Goal: Task Accomplishment & Management: Manage account settings

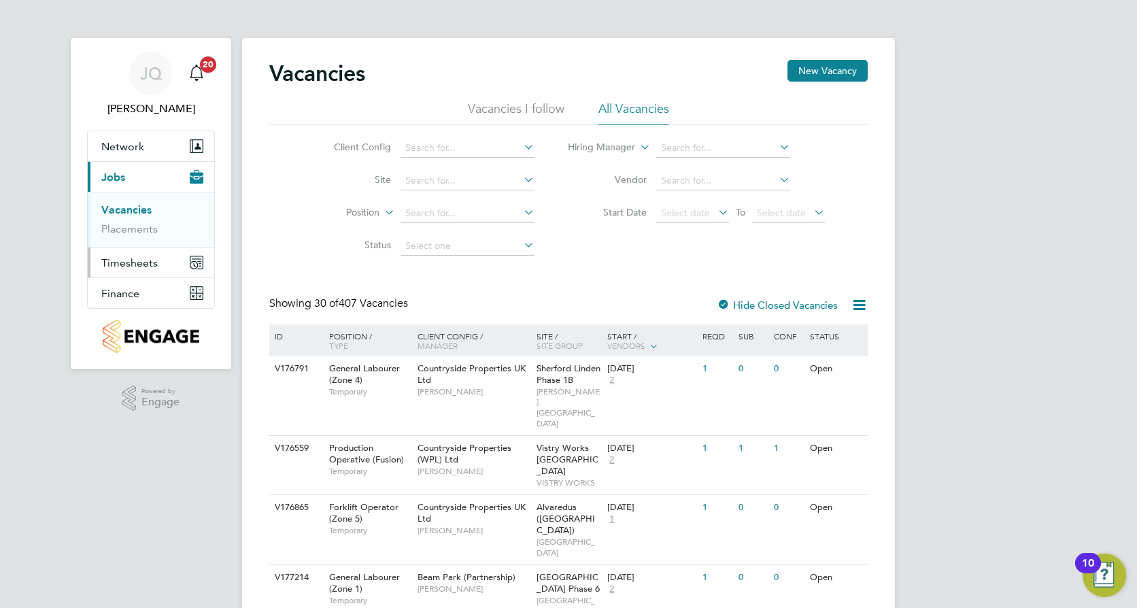
click at [133, 262] on span "Timesheets" at bounding box center [129, 262] width 56 height 13
click at [124, 243] on link "Timesheets" at bounding box center [129, 240] width 56 height 13
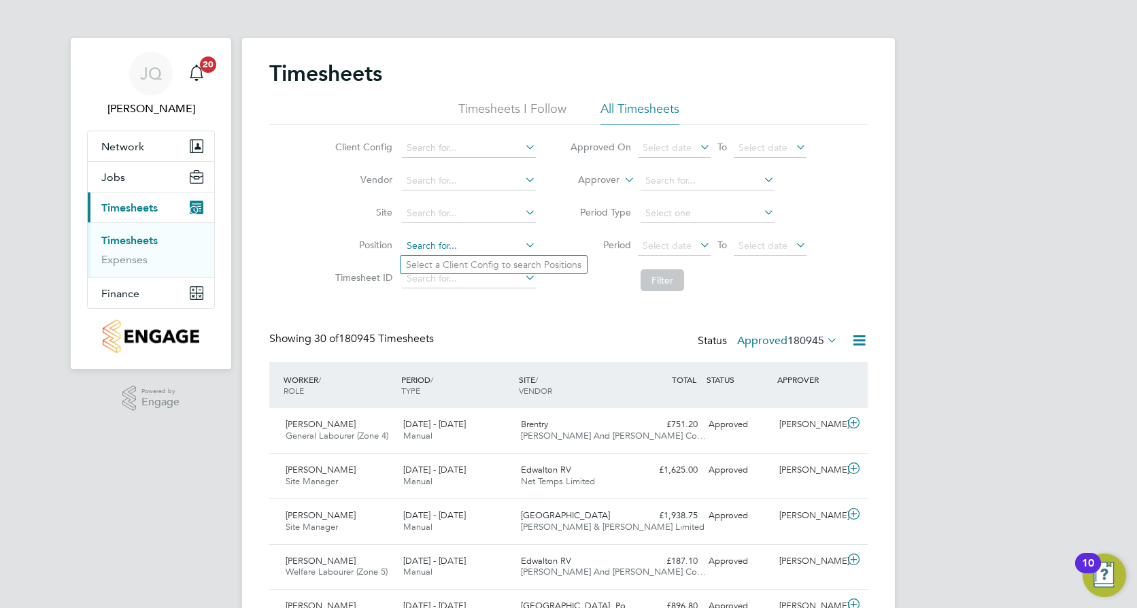
click at [415, 243] on input at bounding box center [469, 246] width 134 height 19
type input "w"
click at [452, 215] on input at bounding box center [469, 213] width 134 height 19
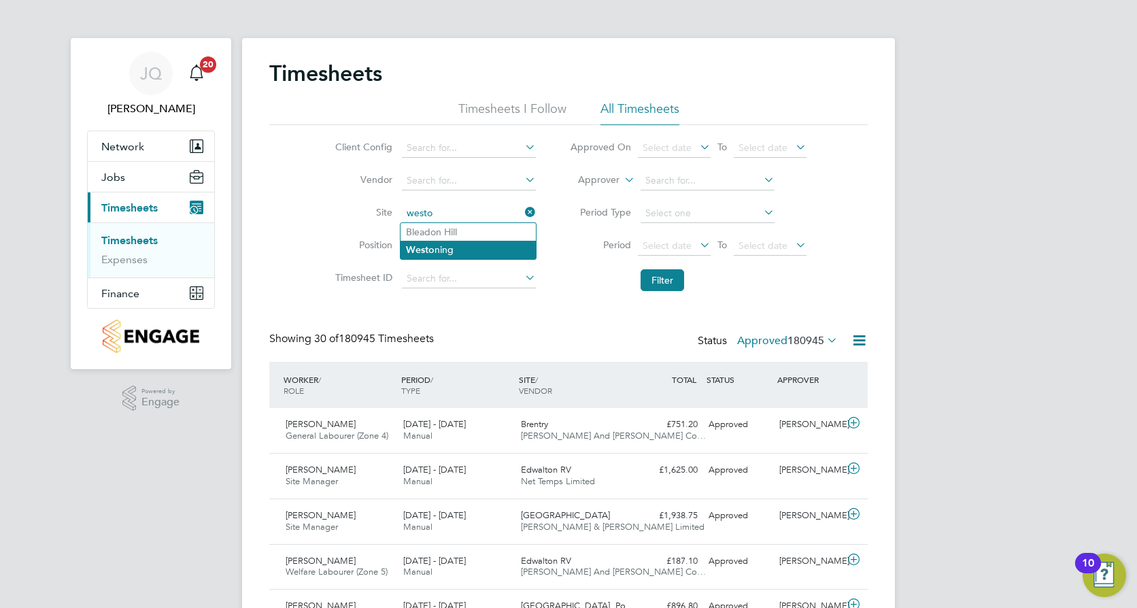
click at [482, 255] on li "Westo ning" at bounding box center [467, 250] width 135 height 18
type input "Westoning"
click at [672, 284] on button "Filter" at bounding box center [662, 280] width 44 height 22
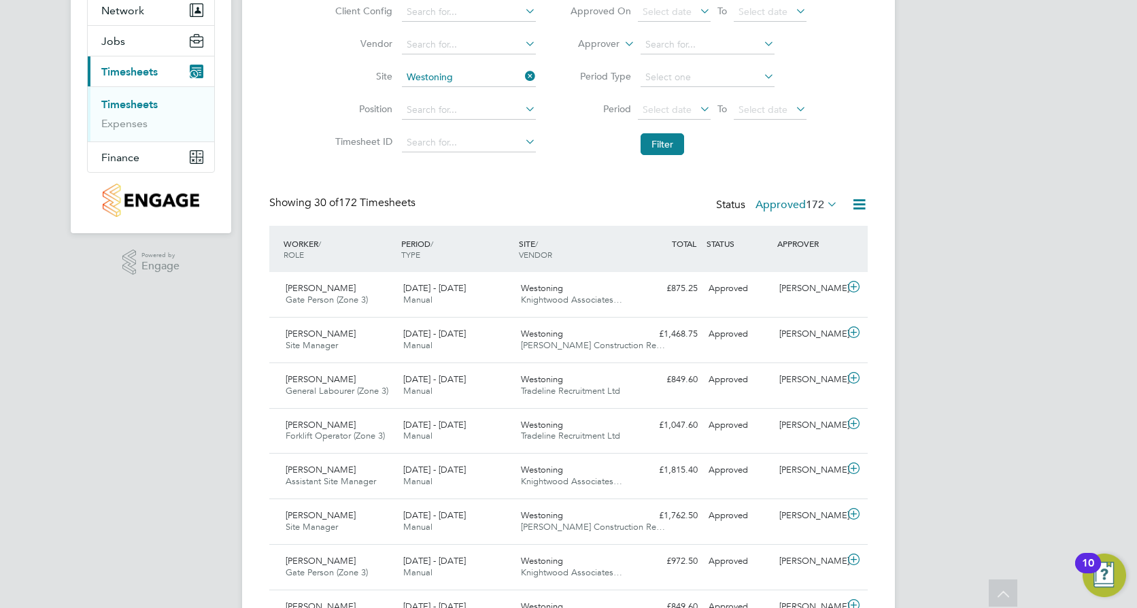
click at [820, 202] on span "172" at bounding box center [815, 205] width 18 height 14
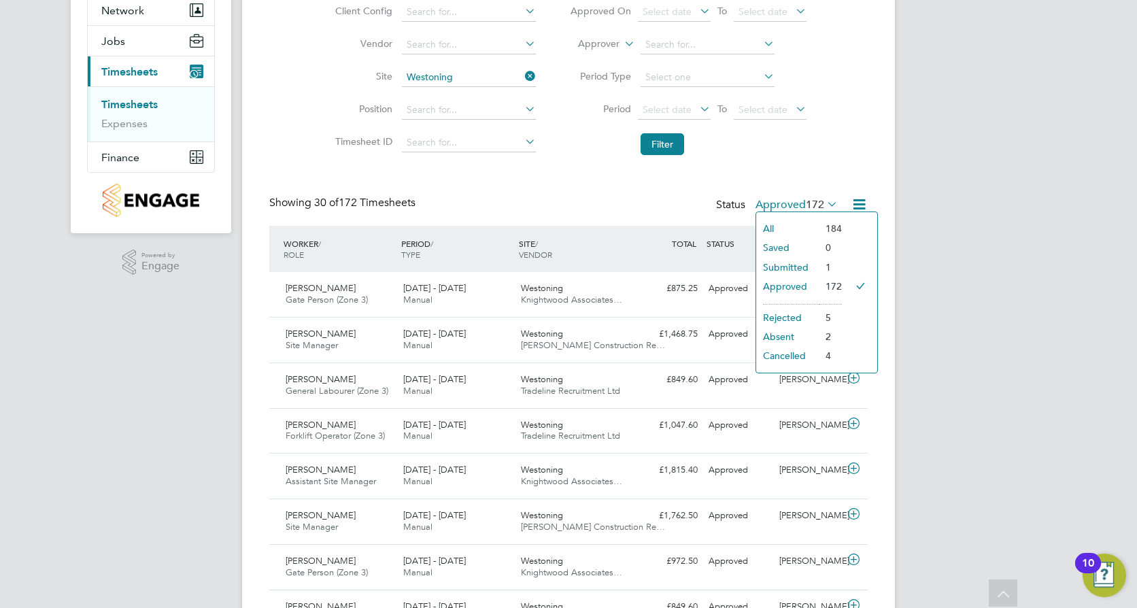
click at [782, 264] on li "Submitted" at bounding box center [787, 267] width 63 height 19
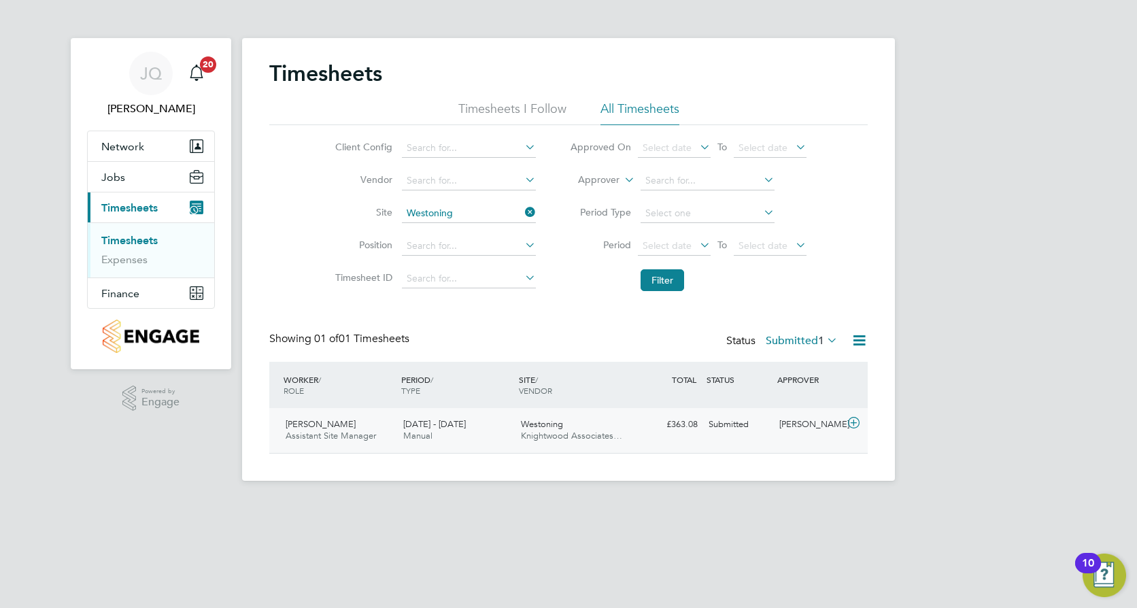
click at [859, 420] on icon at bounding box center [853, 422] width 17 height 11
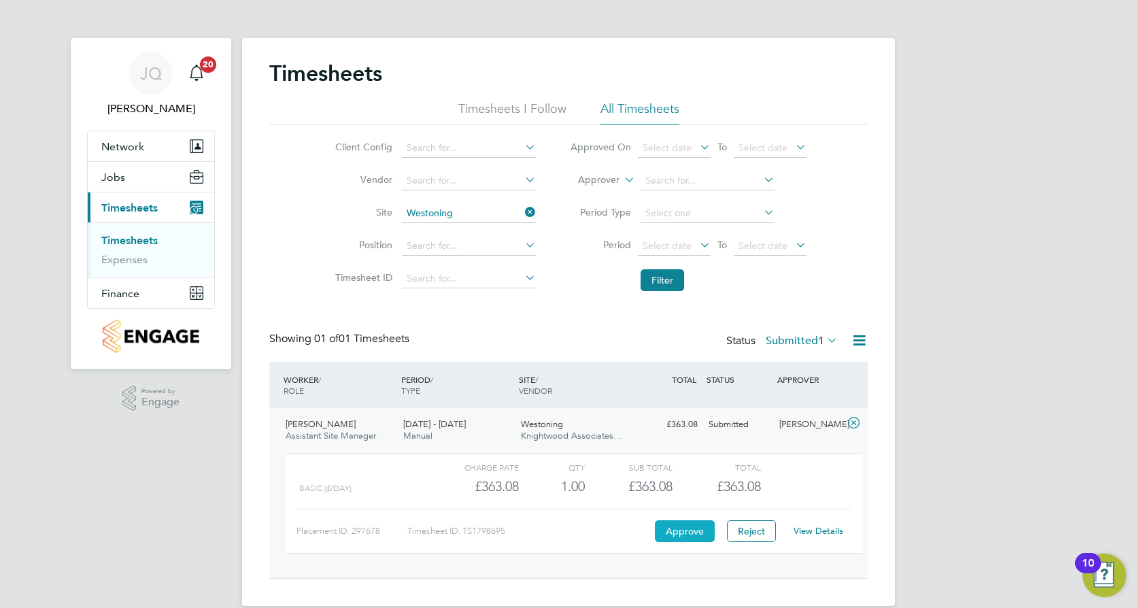
click at [683, 533] on button "Approve" at bounding box center [685, 531] width 60 height 22
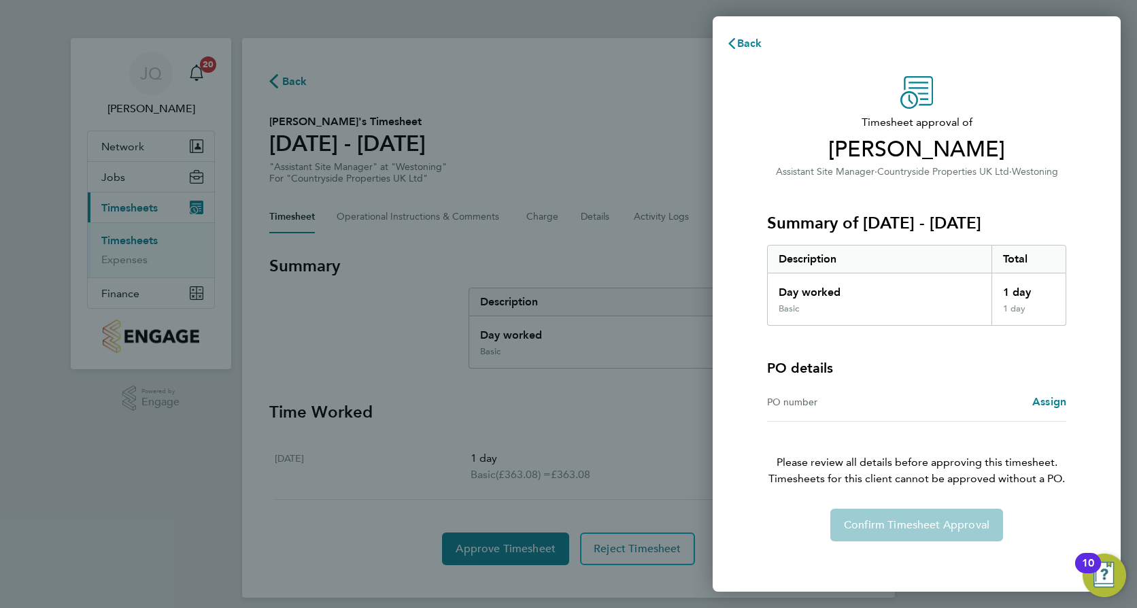
click at [907, 400] on div "PO number" at bounding box center [842, 402] width 150 height 16
click at [842, 402] on div "PO number" at bounding box center [842, 402] width 150 height 16
click at [805, 407] on div "PO number" at bounding box center [842, 402] width 150 height 16
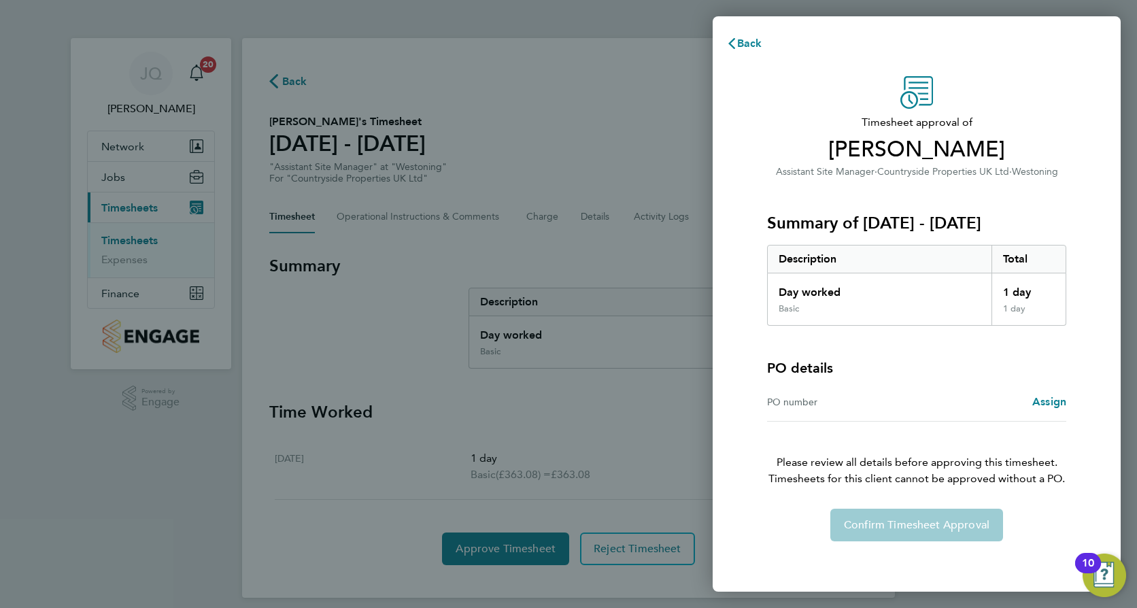
drag, startPoint x: 805, startPoint y: 407, endPoint x: 789, endPoint y: 407, distance: 16.3
click at [789, 407] on div "PO number" at bounding box center [842, 402] width 150 height 16
click at [1050, 405] on span "Assign" at bounding box center [1049, 401] width 34 height 13
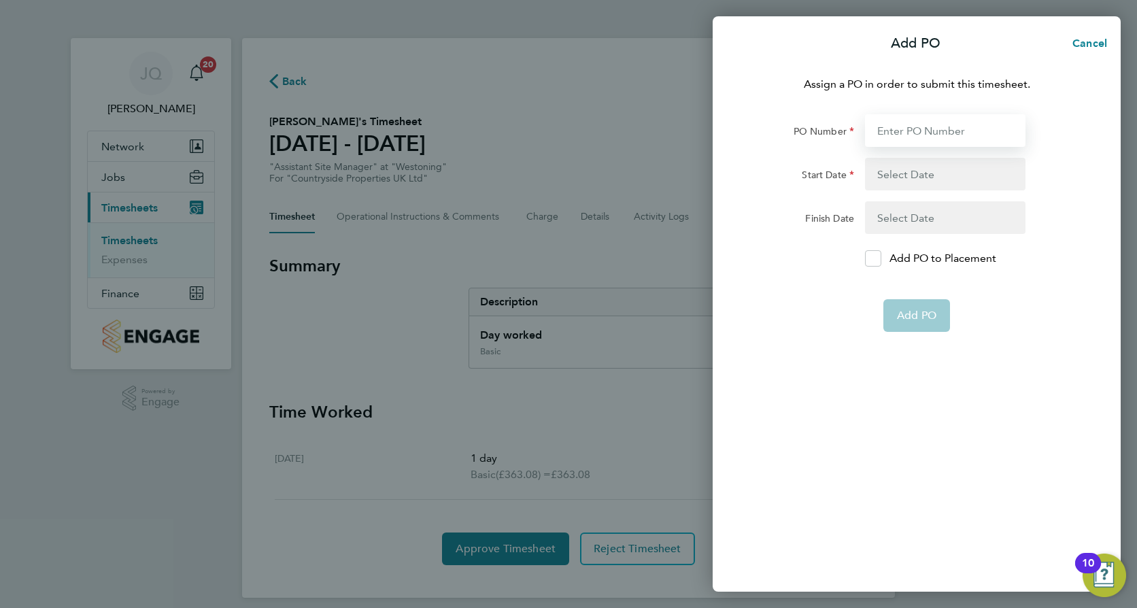
click at [913, 133] on input "PO Number" at bounding box center [945, 130] width 160 height 33
type input "m"
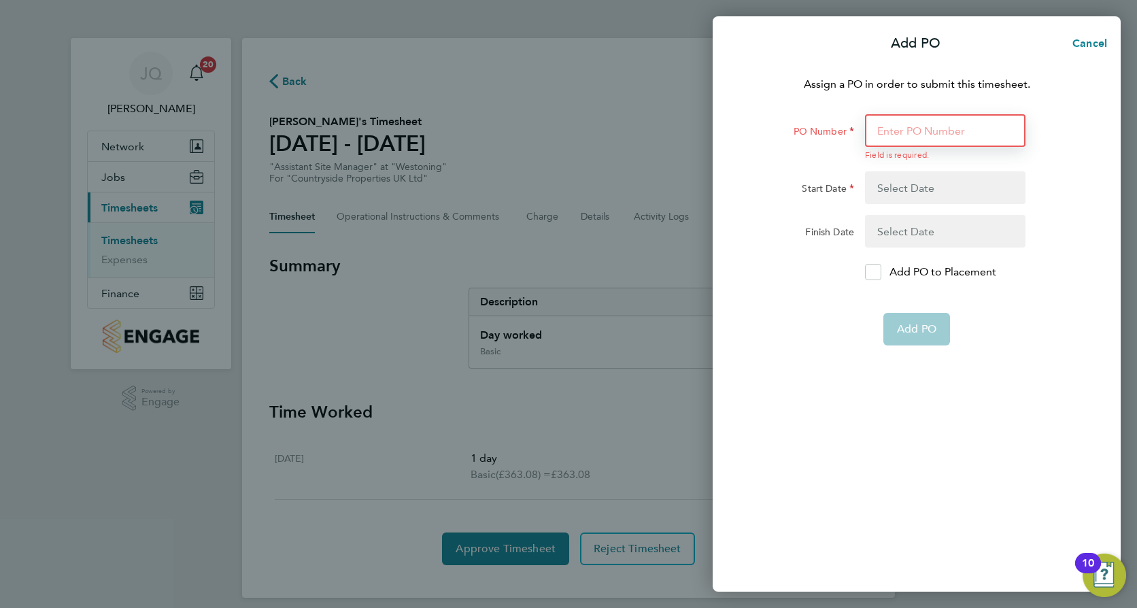
click at [915, 141] on input "PO Number" at bounding box center [945, 130] width 160 height 33
paste input "MO HOLIDAY COVER’"
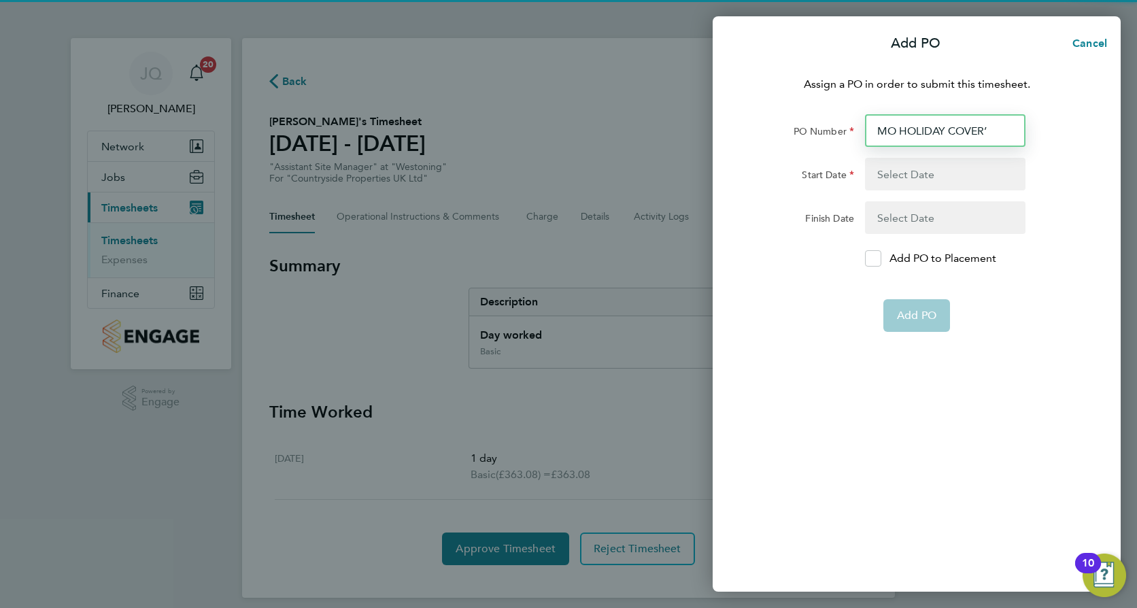
type input "MO HOLIDAY COVER"
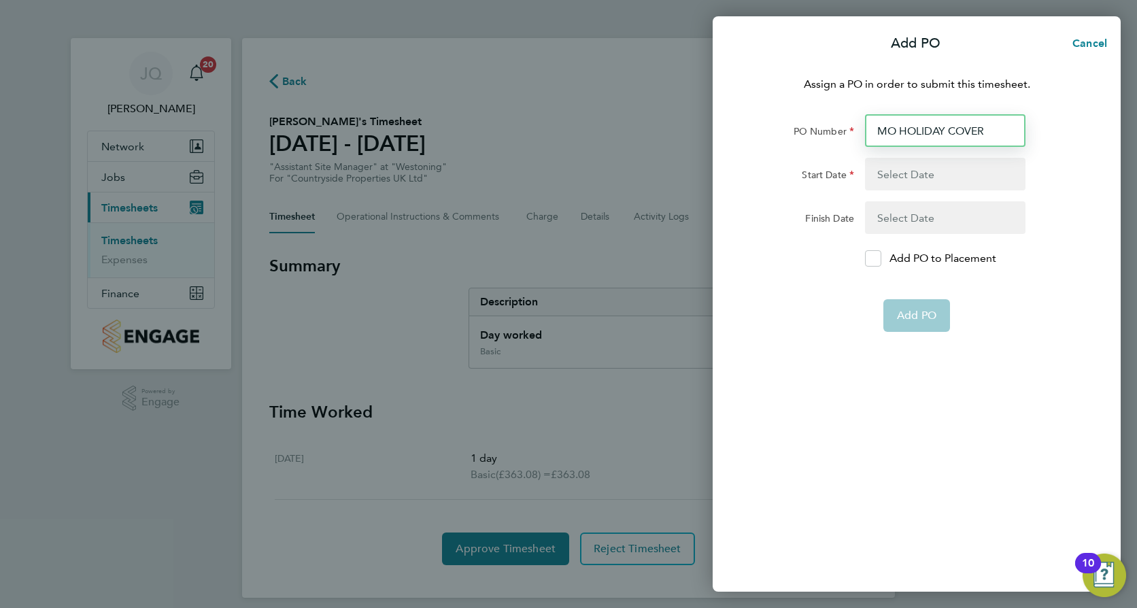
type input "[DATE]"
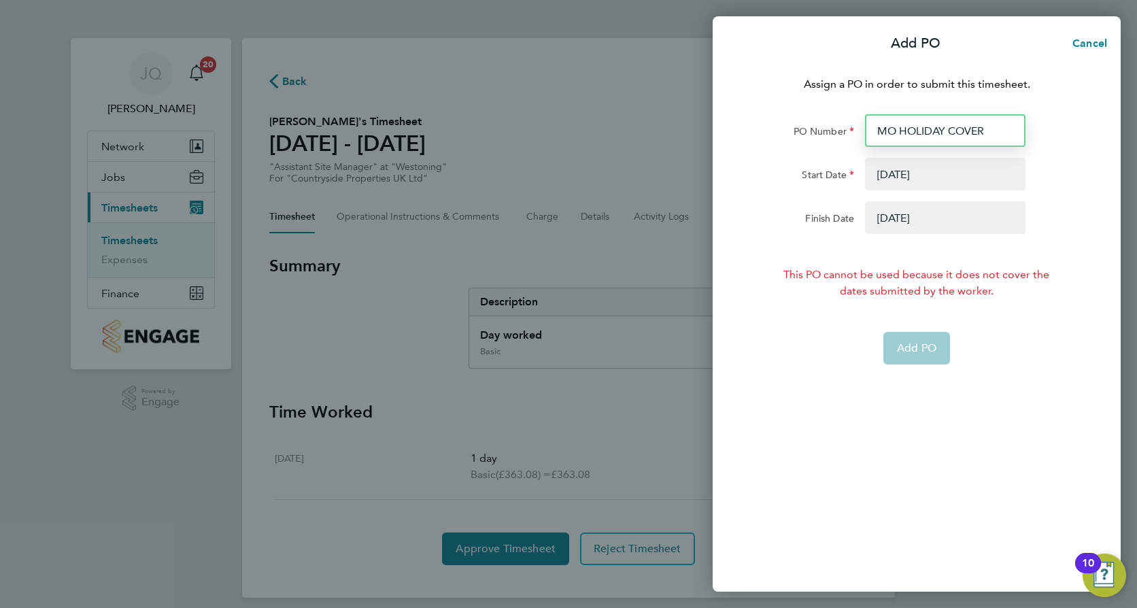
type input "MO HOLIDAY COVER"
click at [1060, 191] on form "PO Number MO HOLIDAY COVER Start Date [DATE] Finish Date [DATE] This PO cannot …" at bounding box center [916, 239] width 332 height 250
click at [961, 422] on div "Assign a PO in order to submit this timesheet. PO Number MO HOLIDAY COVER Start…" at bounding box center [916, 326] width 408 height 532
click at [923, 216] on button "button" at bounding box center [945, 217] width 160 height 33
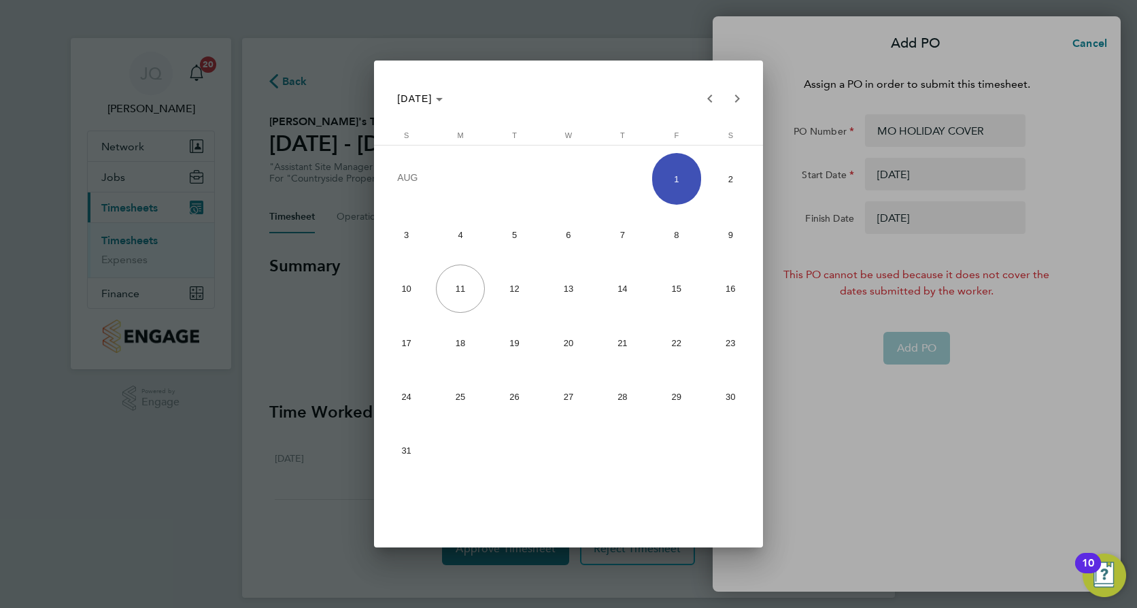
click at [463, 231] on span "4" at bounding box center [460, 234] width 48 height 48
type input "[DATE]"
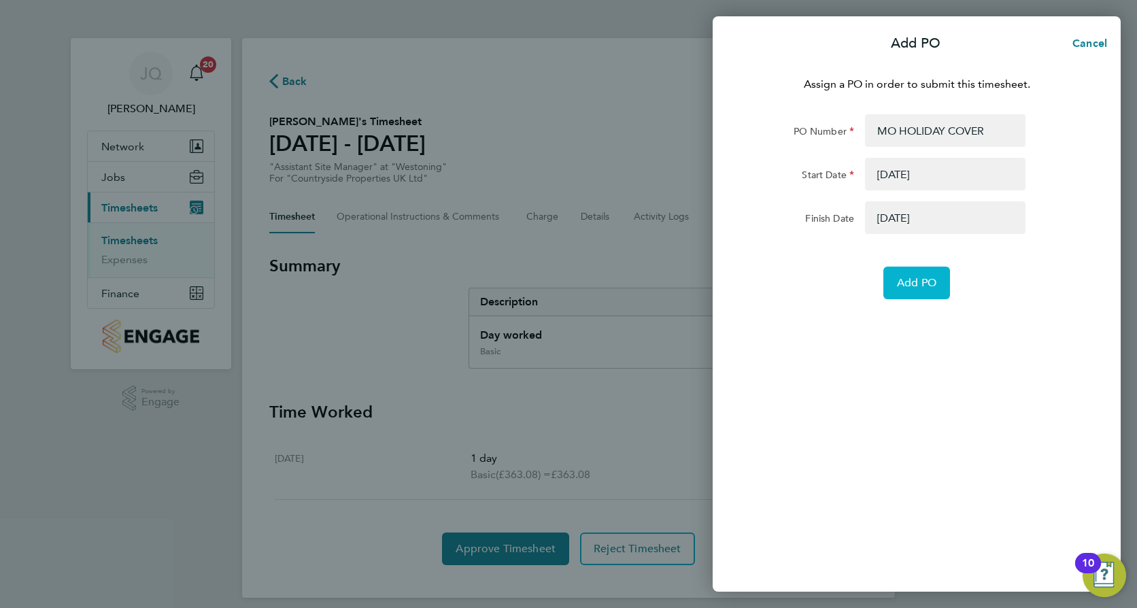
click at [924, 282] on span "Add PO" at bounding box center [916, 283] width 39 height 14
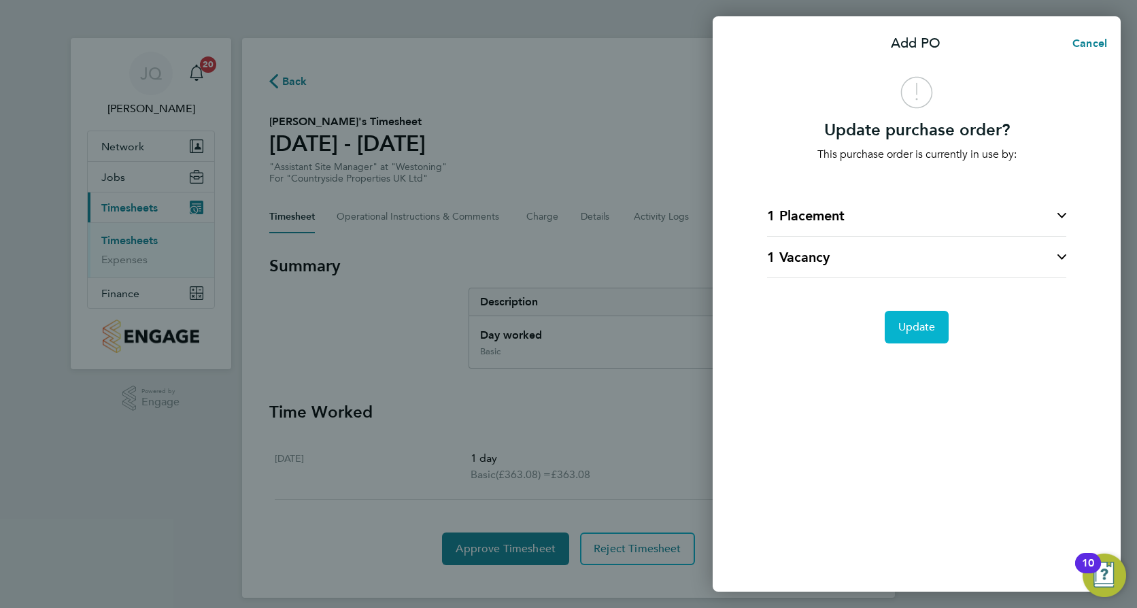
click at [928, 328] on span "Update" at bounding box center [916, 327] width 37 height 14
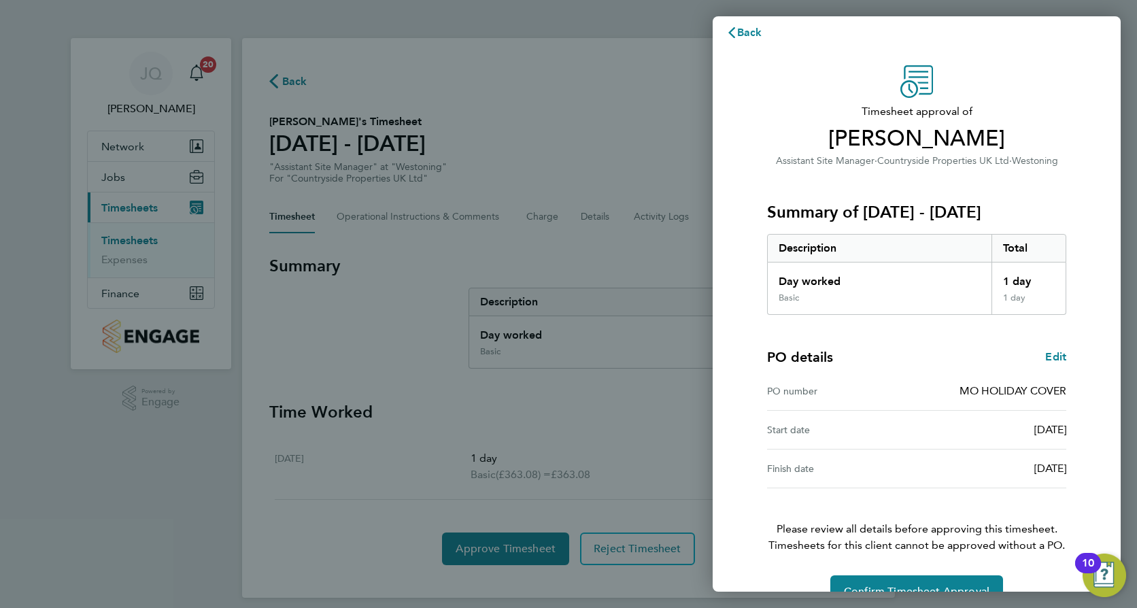
scroll to position [44, 0]
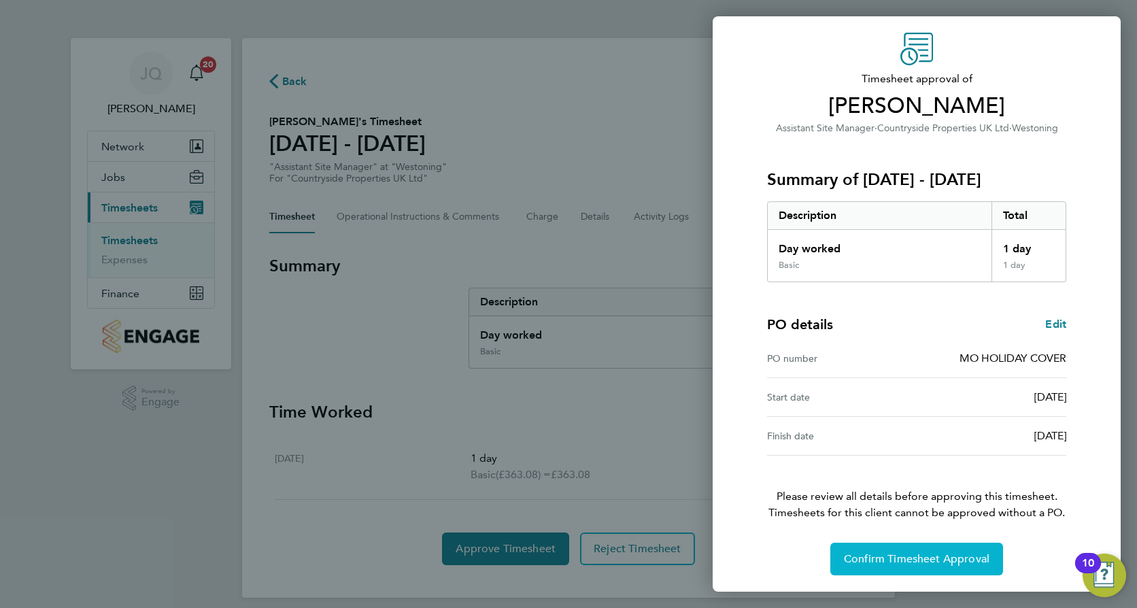
click at [893, 557] on span "Confirm Timesheet Approval" at bounding box center [916, 559] width 145 height 14
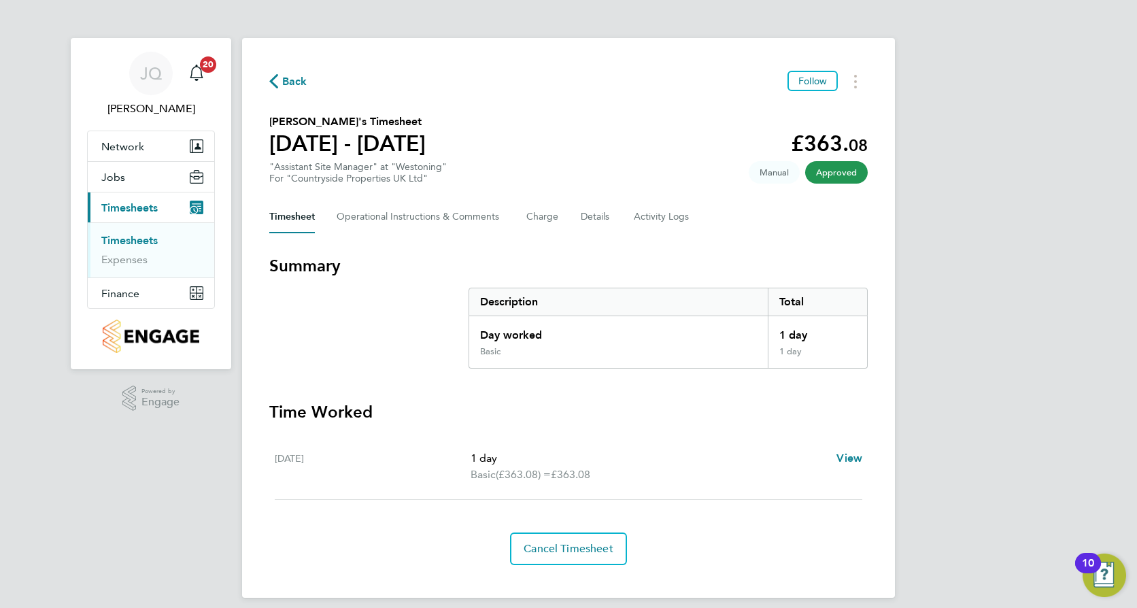
drag, startPoint x: 748, startPoint y: 252, endPoint x: 536, endPoint y: 143, distance: 238.4
click at [748, 252] on div "Back Follow [PERSON_NAME]'s Timesheet [DATE] - [DATE] £363. 08 "Assistant Site …" at bounding box center [568, 317] width 653 height 559
